Goal: Task Accomplishment & Management: Manage account settings

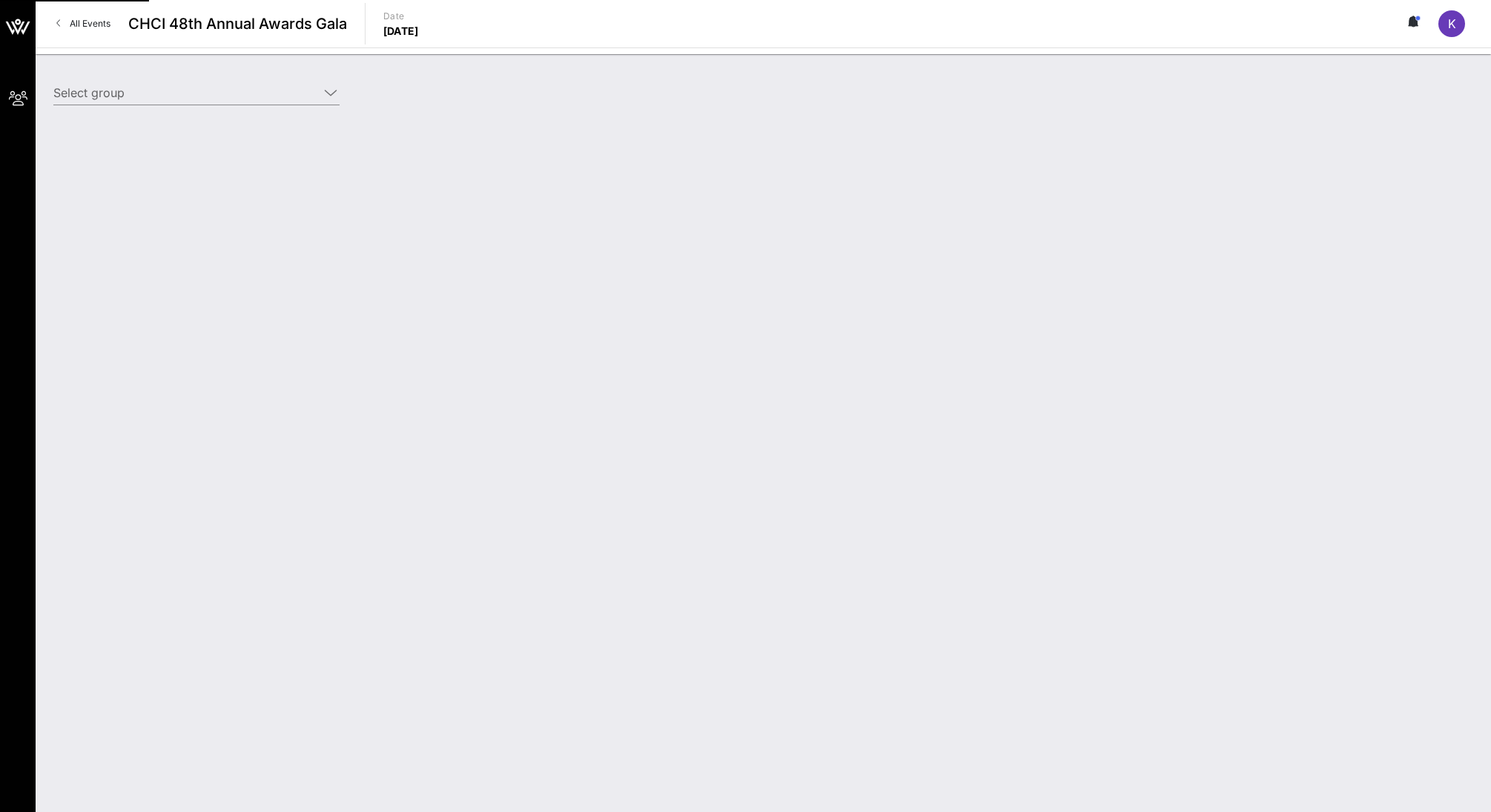
type input "Intuit (Intuit) [[PERSON_NAME], [PERSON_NAME][EMAIL_ADDRESS][DOMAIN_NAME]]"
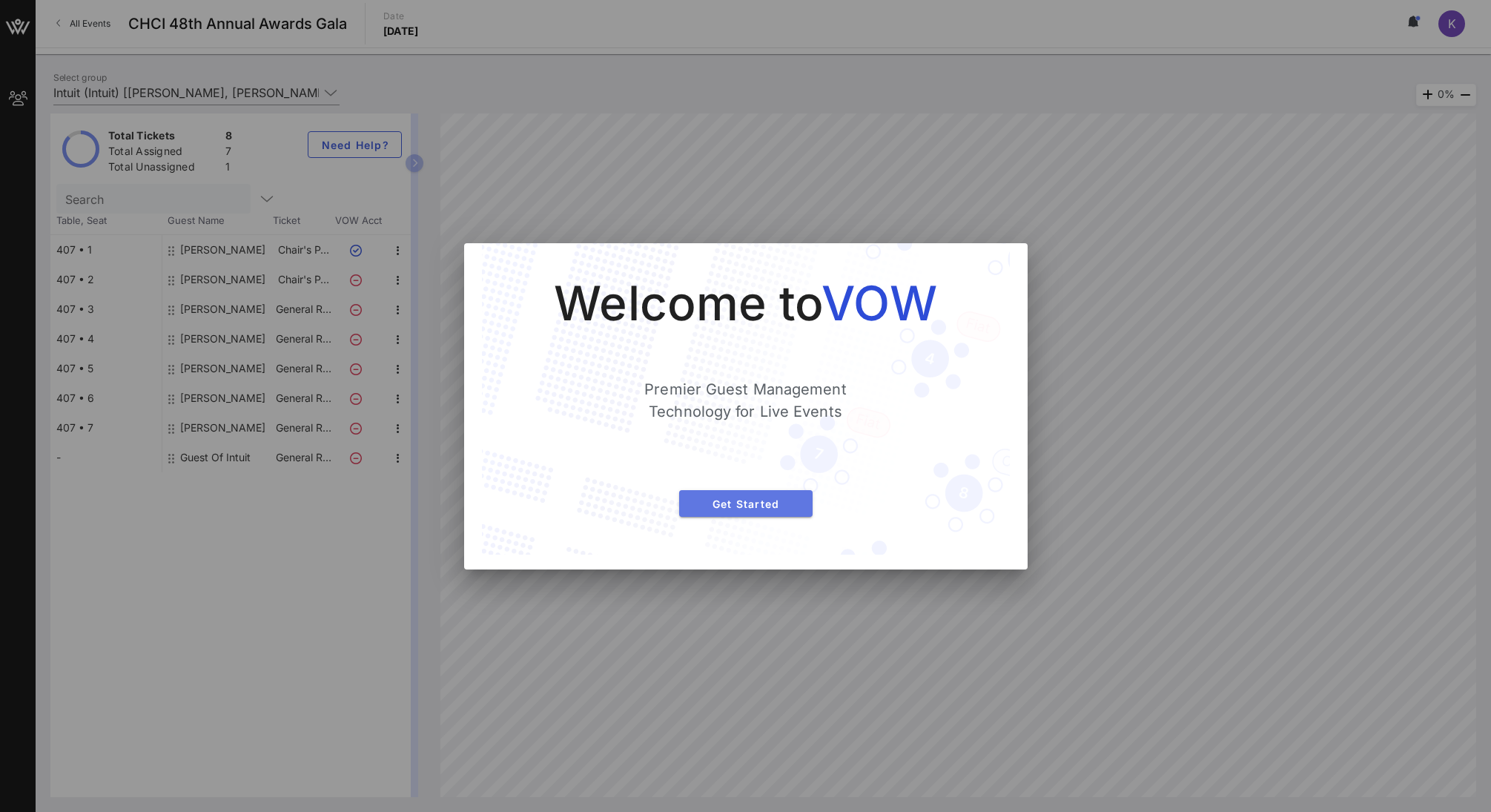
click at [737, 506] on span "Get Started" at bounding box center [746, 503] width 110 height 13
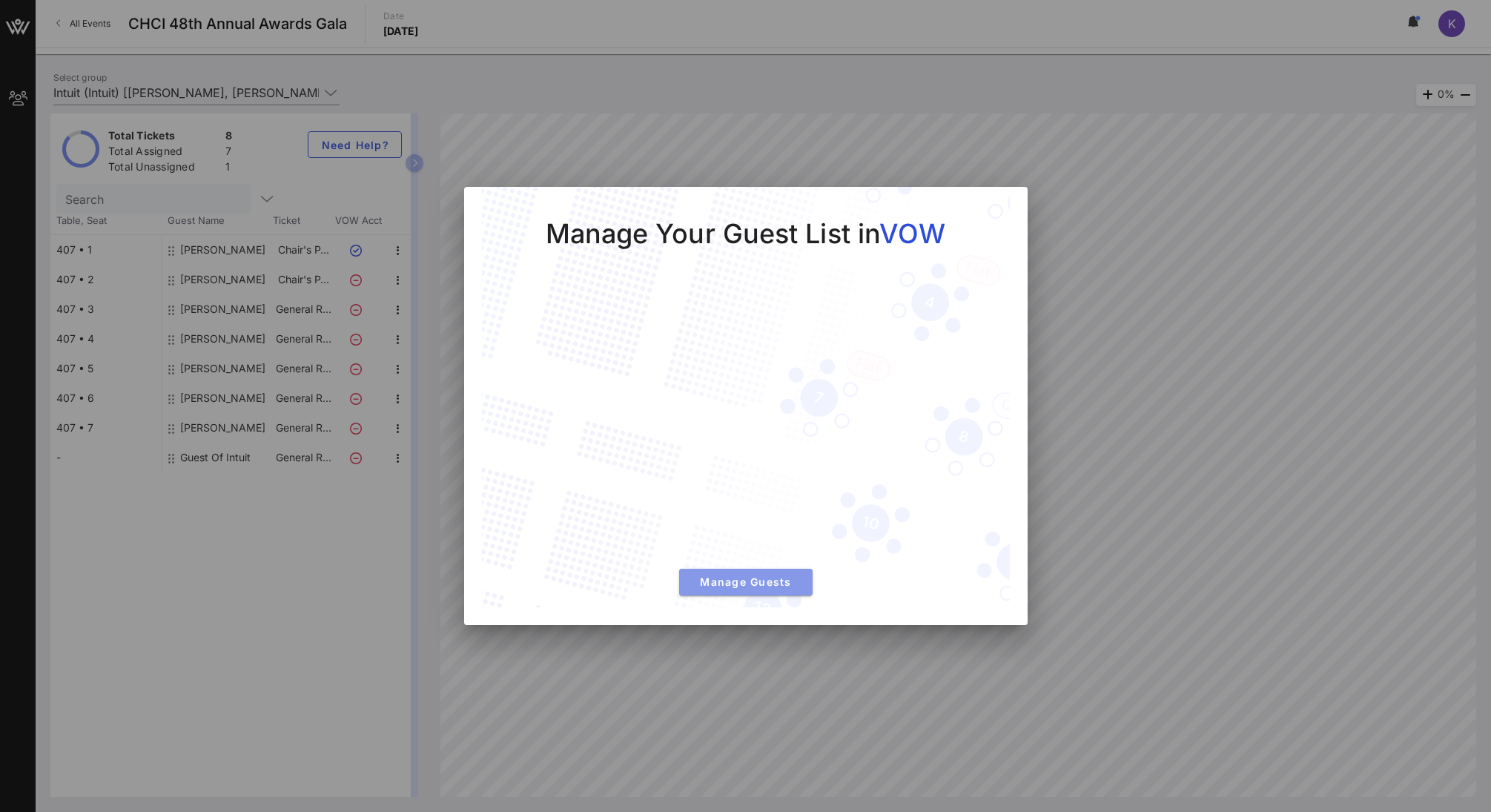
click at [781, 588] on span "Manage Guests" at bounding box center [746, 581] width 110 height 13
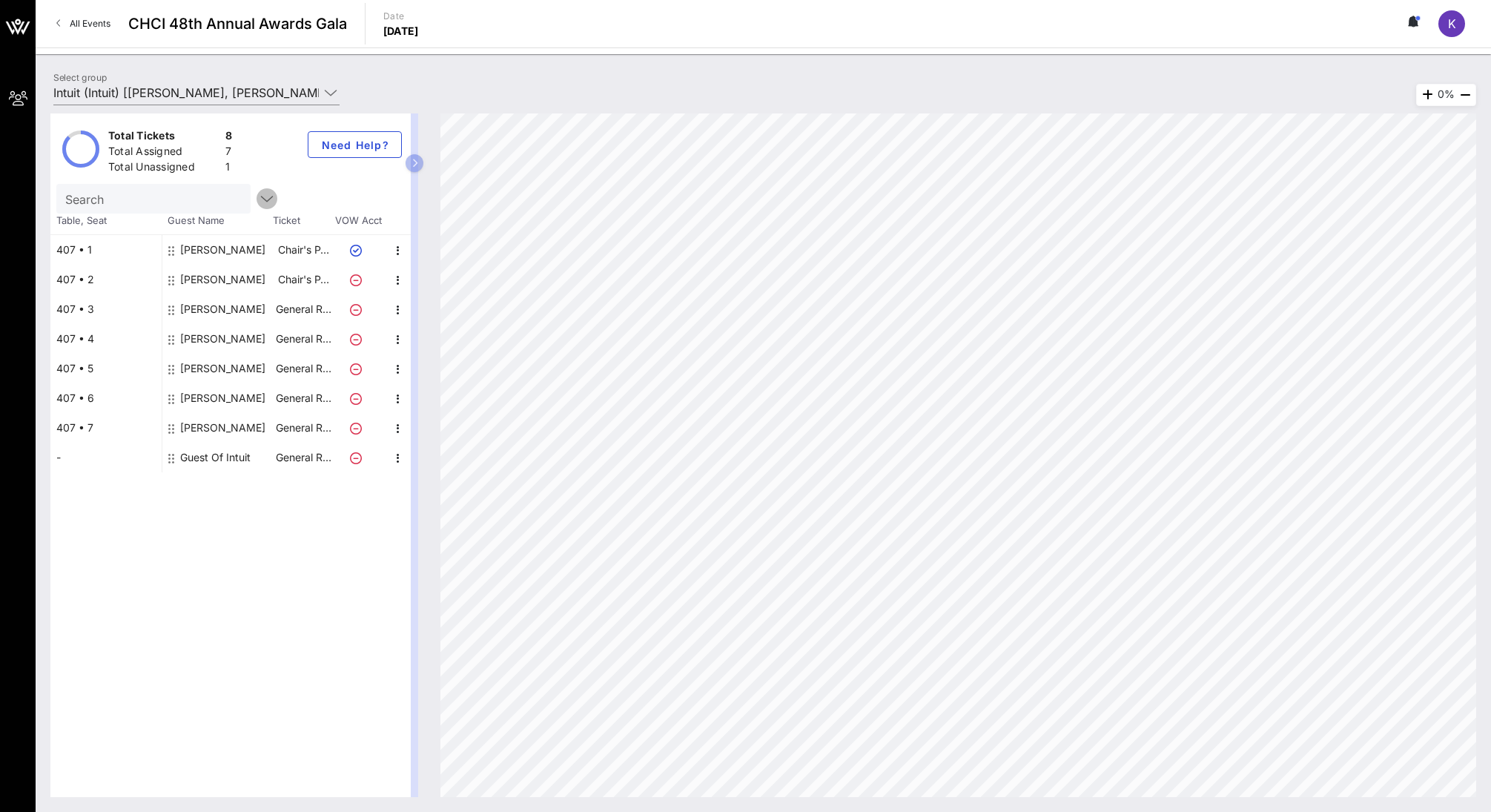
click at [258, 199] on icon "button" at bounding box center [267, 199] width 18 height 18
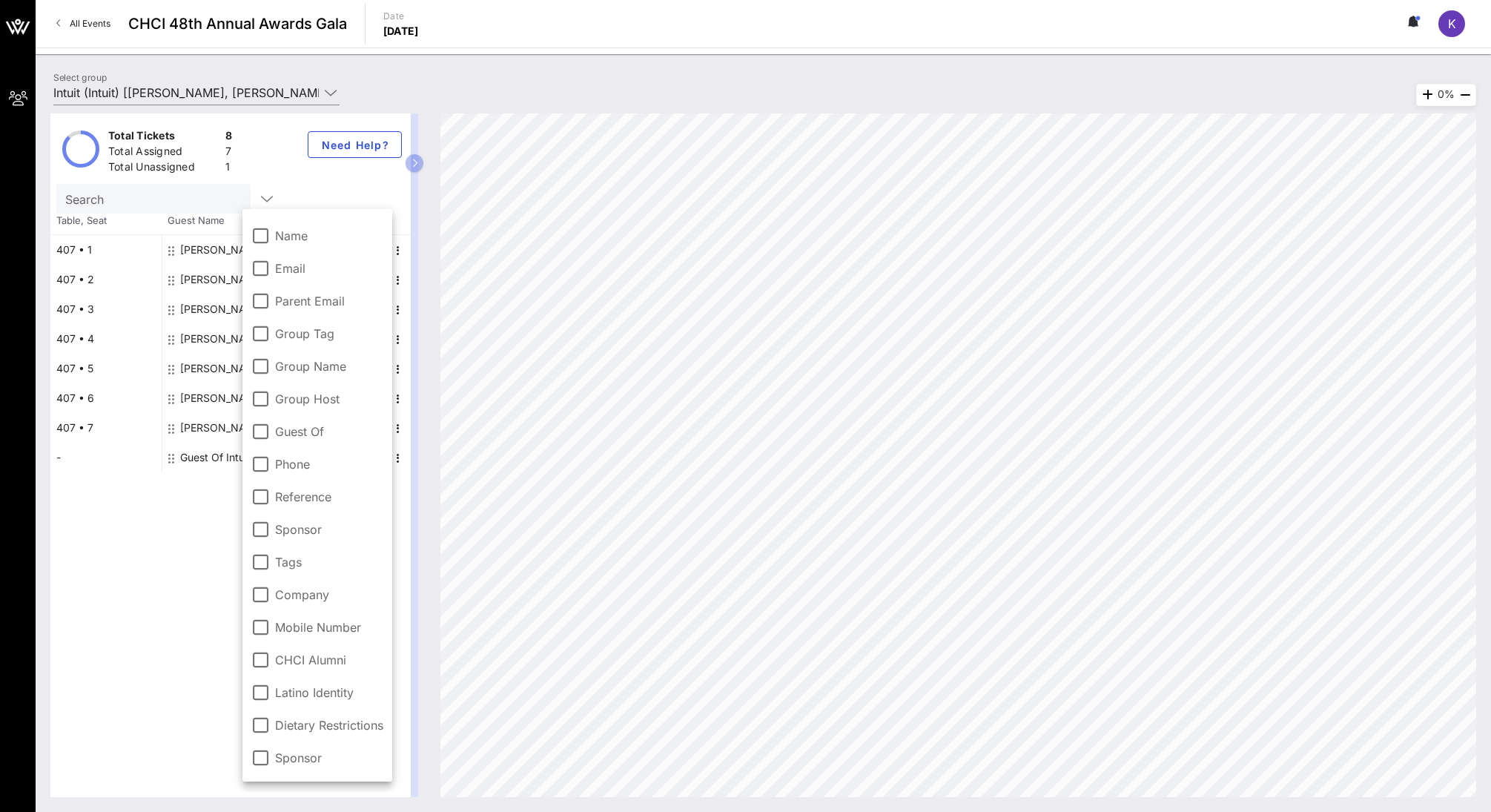
click at [244, 162] on div "Total Tickets 8 Total Assigned 7 Total Unassigned 1 Need Help?" at bounding box center [230, 148] width 360 height 71
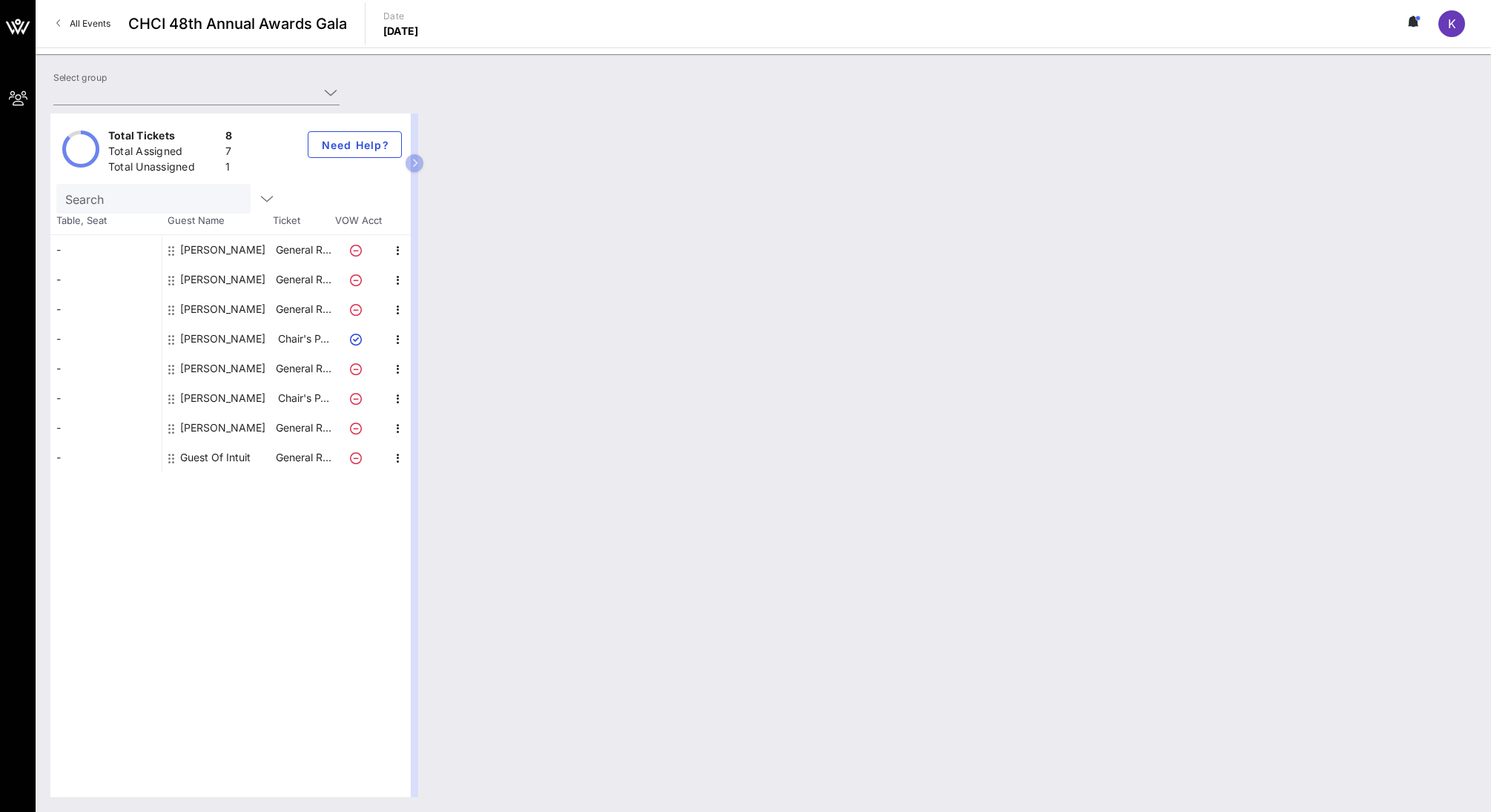
type input "Intuit (Intuit) [[PERSON_NAME], [PERSON_NAME][EMAIL_ADDRESS][DOMAIN_NAME]]"
